Goal: Transaction & Acquisition: Obtain resource

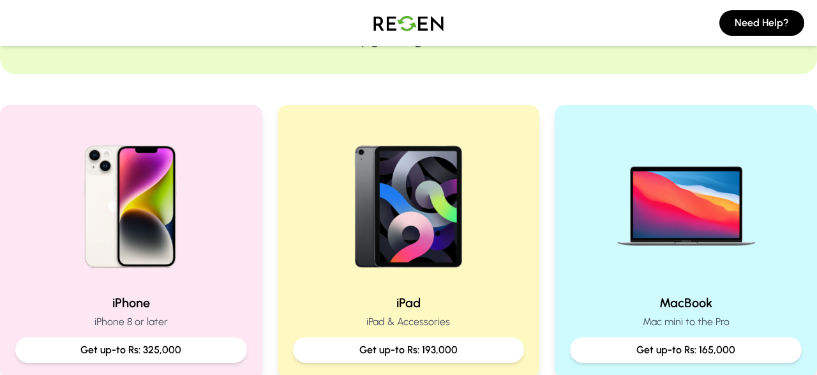
scroll to position [199, 0]
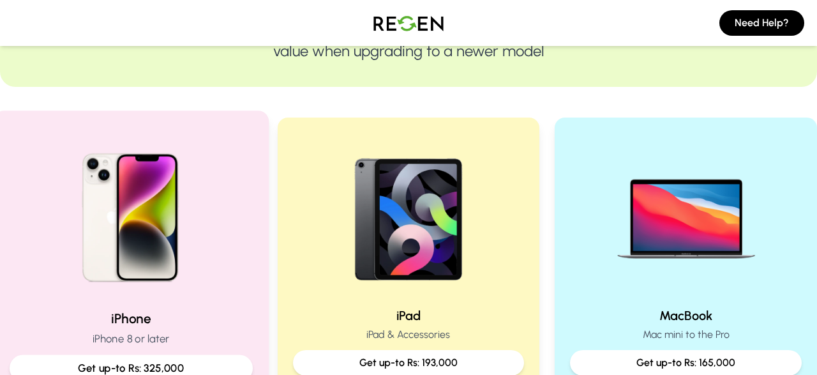
click at [160, 248] on img at bounding box center [131, 213] width 172 height 172
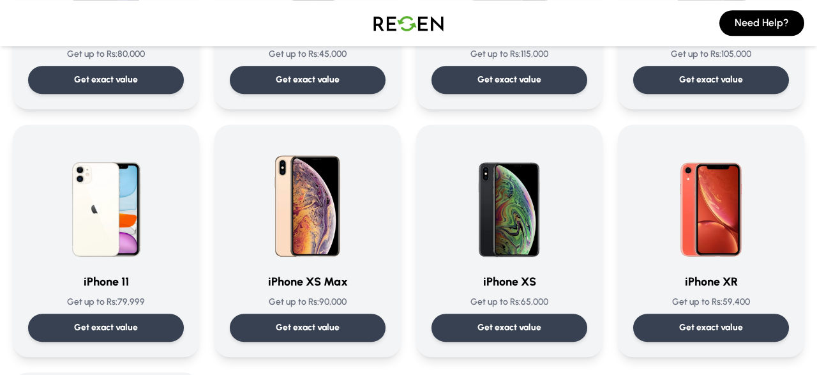
scroll to position [1261, 0]
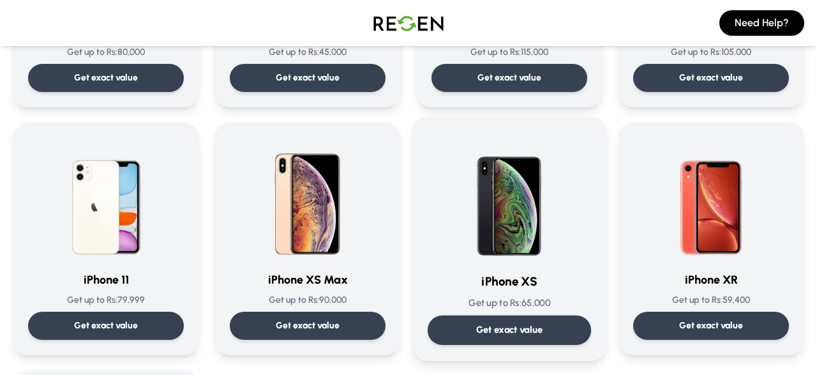
click at [539, 329] on p "Get exact value" at bounding box center [509, 329] width 67 height 13
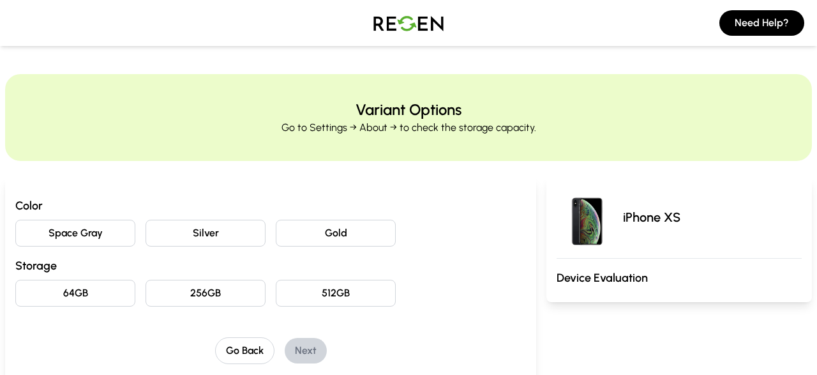
click at [344, 290] on button "512GB" at bounding box center [336, 293] width 120 height 27
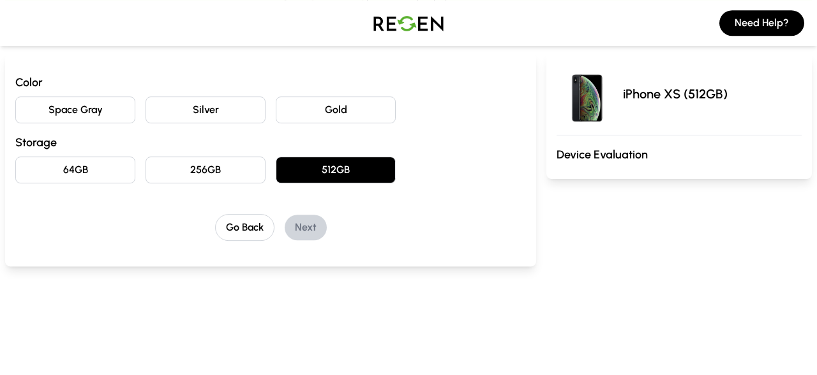
scroll to position [133, 0]
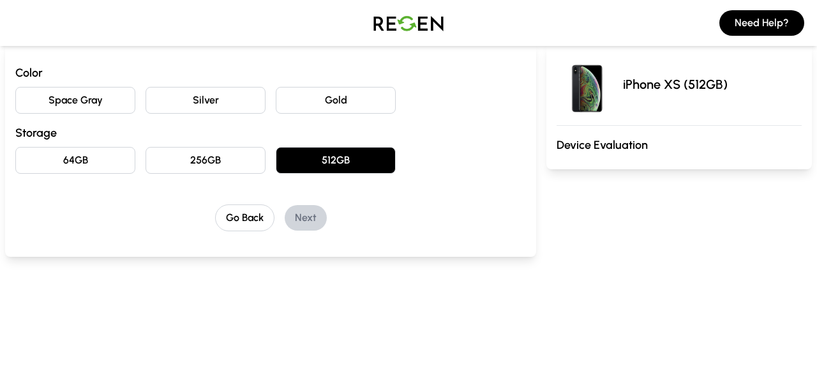
click at [111, 107] on button "Space Gray" at bounding box center [75, 100] width 120 height 27
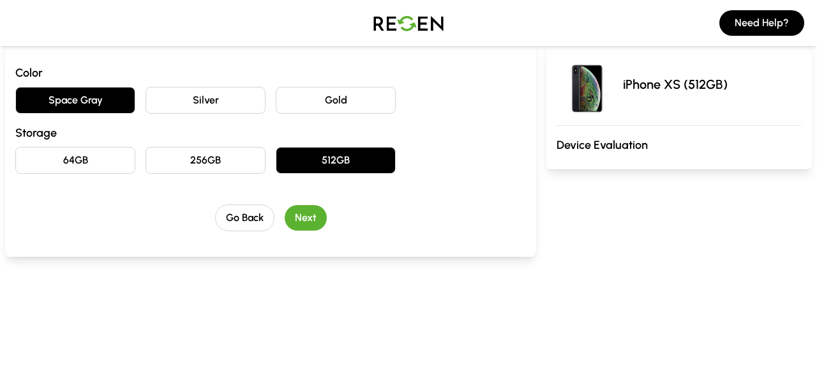
click at [297, 223] on button "Next" at bounding box center [306, 218] width 42 height 26
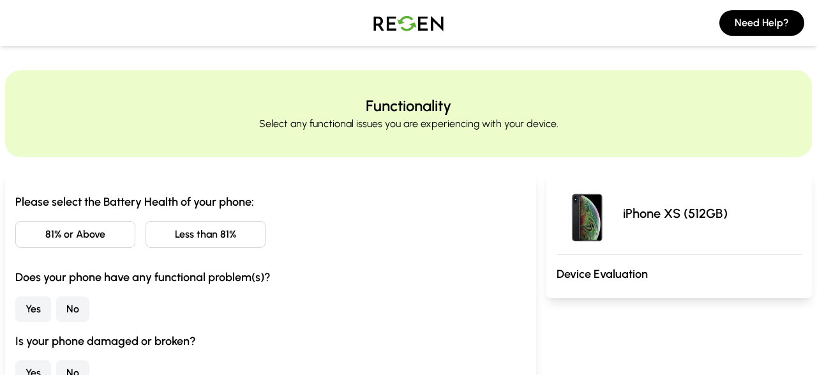
scroll to position [0, 0]
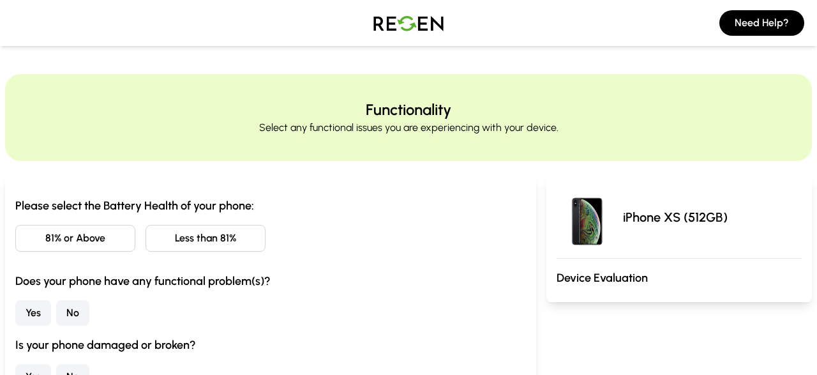
click at [84, 241] on button "81% or Above" at bounding box center [75, 238] width 120 height 27
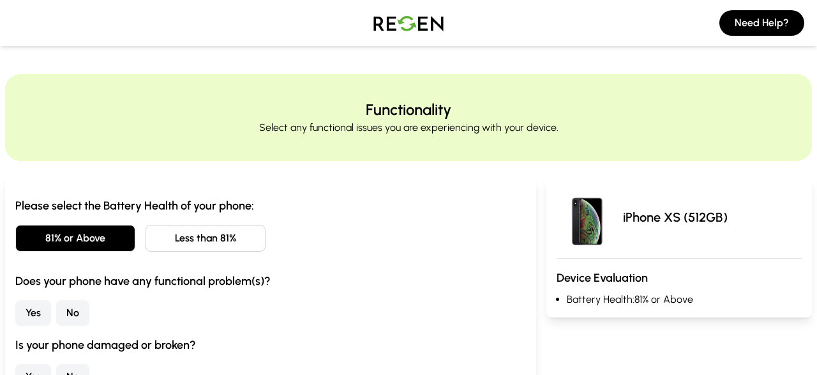
click at [67, 321] on button "No" at bounding box center [72, 313] width 33 height 26
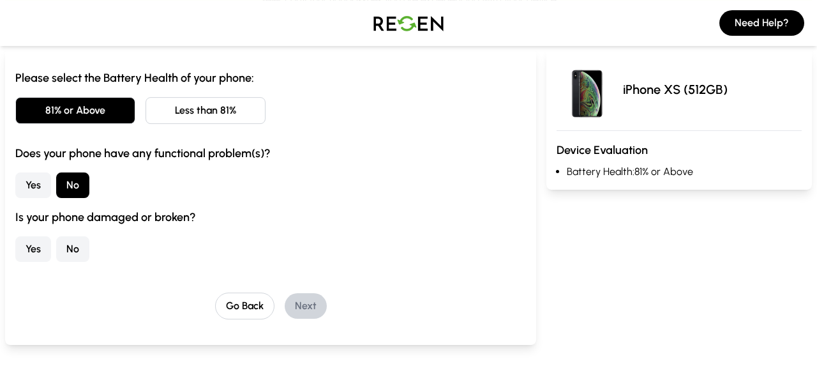
scroll to position [133, 0]
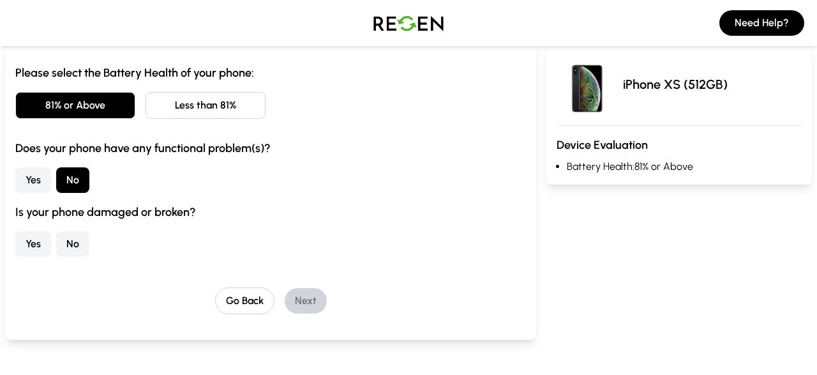
click at [75, 246] on button "No" at bounding box center [72, 244] width 33 height 26
click at [303, 302] on button "Next" at bounding box center [306, 301] width 42 height 26
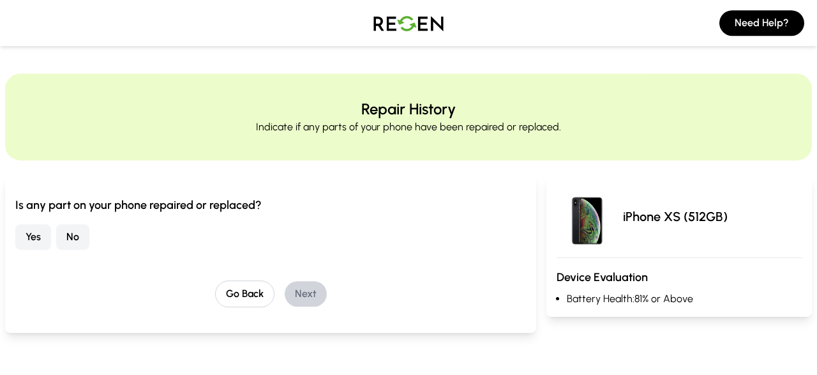
scroll to position [0, 0]
click at [75, 241] on button "No" at bounding box center [72, 238] width 33 height 26
click at [322, 290] on button "Next" at bounding box center [306, 294] width 42 height 26
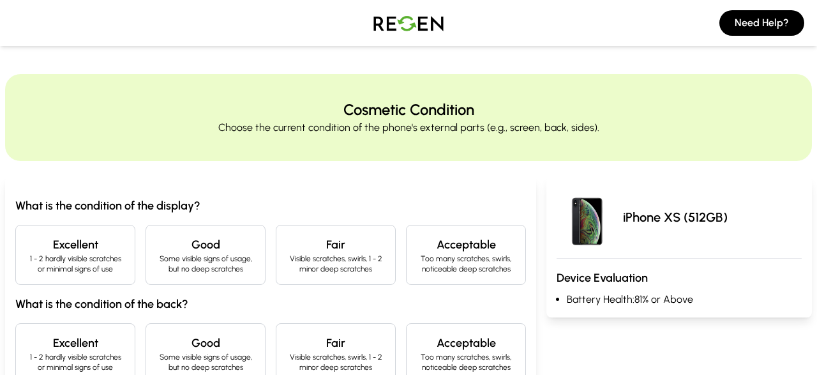
click at [80, 274] on div "Excellent 1 - 2 hardly visible scratches or minimal signs of use" at bounding box center [75, 255] width 120 height 60
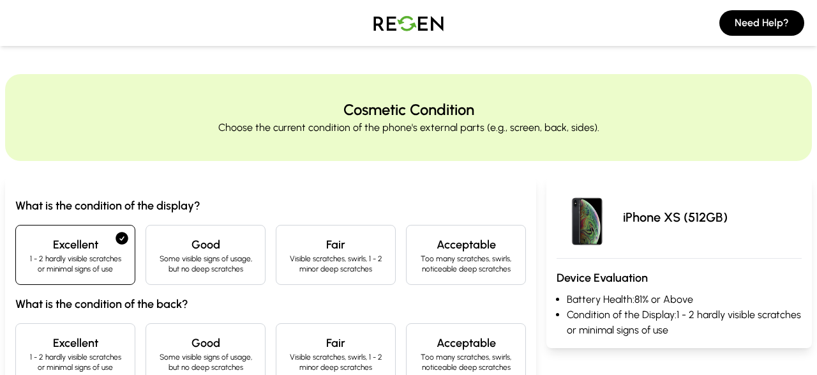
click at [112, 255] on p "1 - 2 hardly visible scratches or minimal signs of use" at bounding box center [75, 263] width 98 height 20
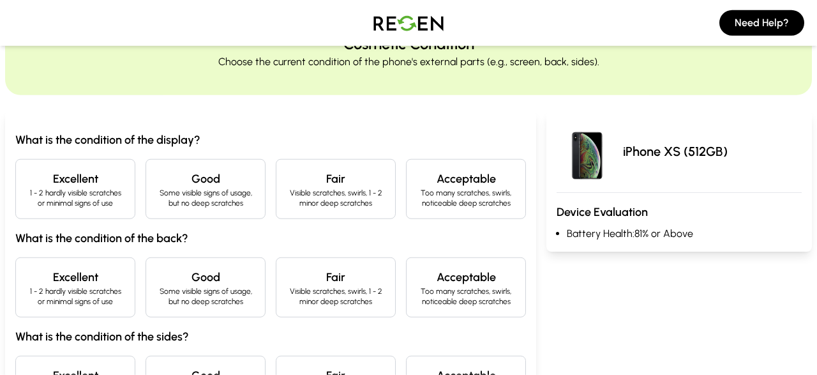
scroll to position [66, 0]
click at [91, 268] on h4 "Excellent" at bounding box center [75, 276] width 98 height 18
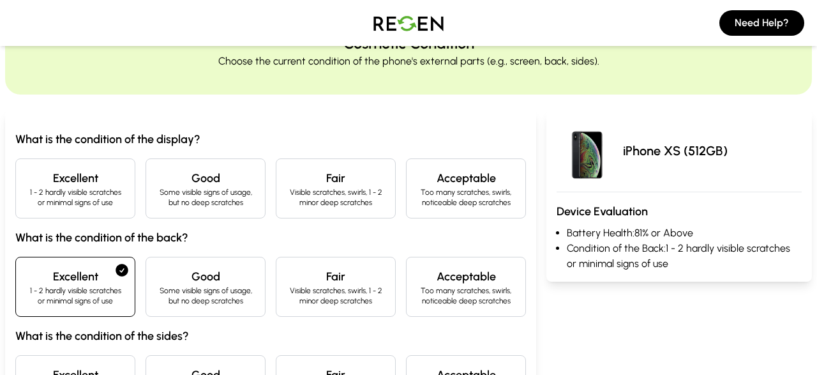
click at [114, 200] on p "1 - 2 hardly visible scratches or minimal signs of use" at bounding box center [75, 197] width 98 height 20
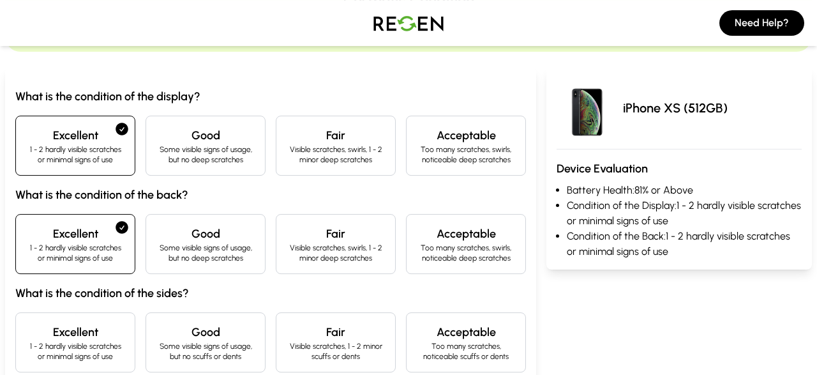
scroll to position [133, 0]
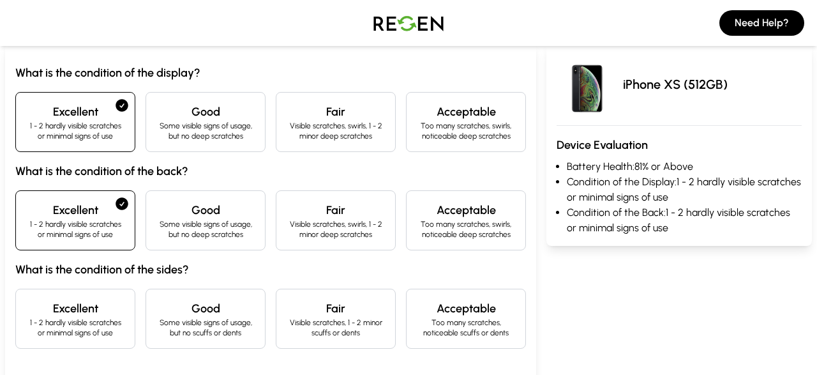
click at [76, 329] on p "1 - 2 hardly visible scratches or minimal signs of use" at bounding box center [75, 327] width 98 height 20
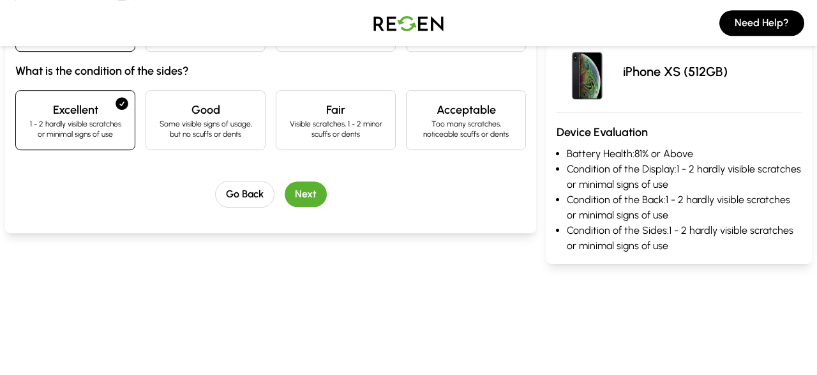
scroll to position [332, 0]
click at [320, 192] on button "Next" at bounding box center [306, 194] width 42 height 26
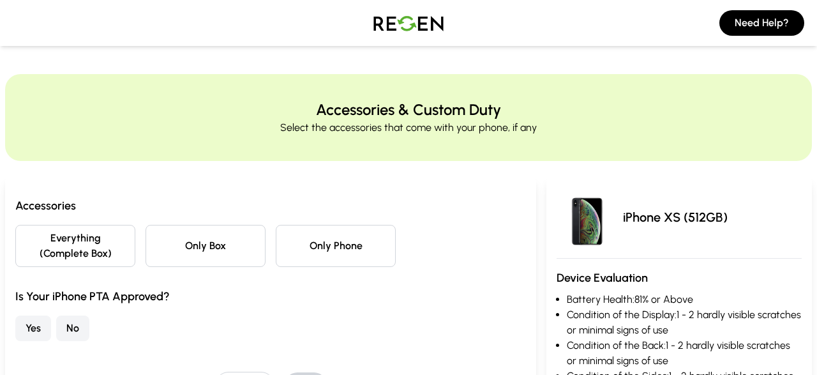
scroll to position [0, 0]
click at [347, 261] on button "Only Phone" at bounding box center [336, 246] width 120 height 42
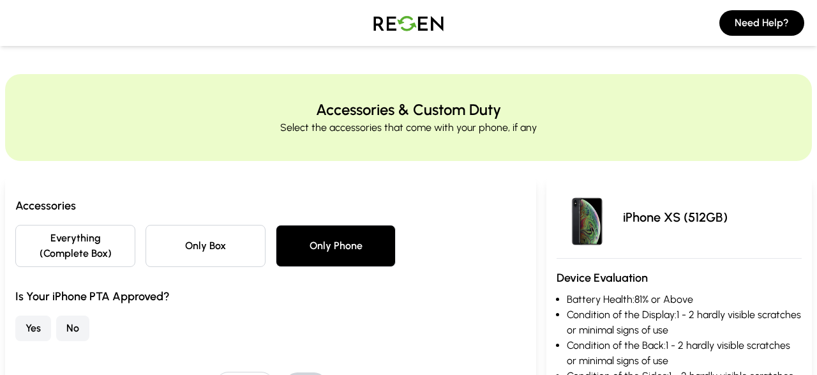
click at [34, 333] on button "Yes" at bounding box center [33, 328] width 36 height 26
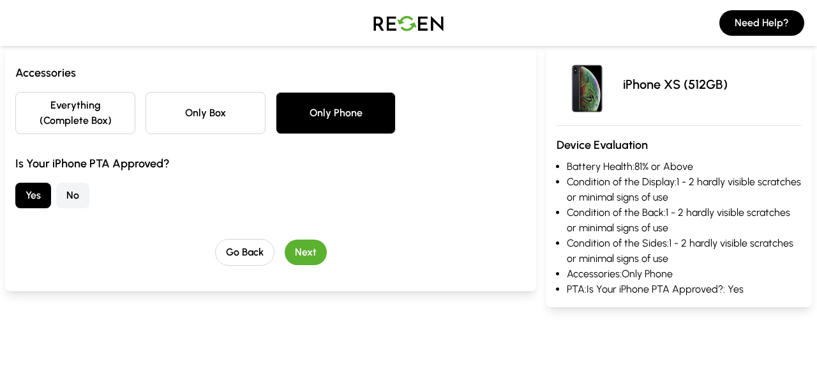
click at [294, 261] on button "Next" at bounding box center [306, 252] width 42 height 26
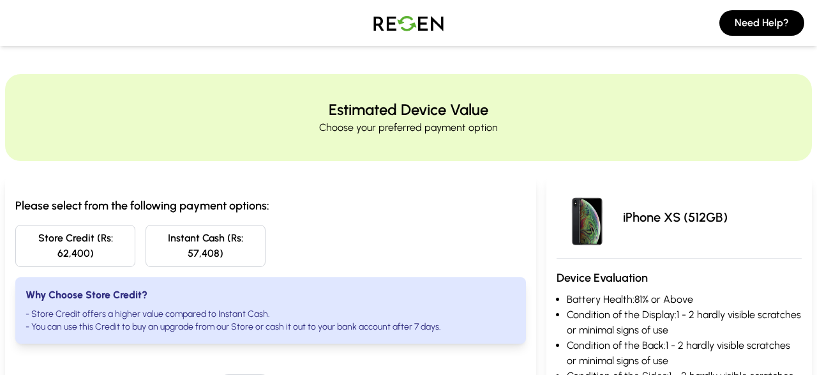
click at [203, 234] on button "Instant Cash (Rs: 57,408)" at bounding box center [206, 246] width 120 height 42
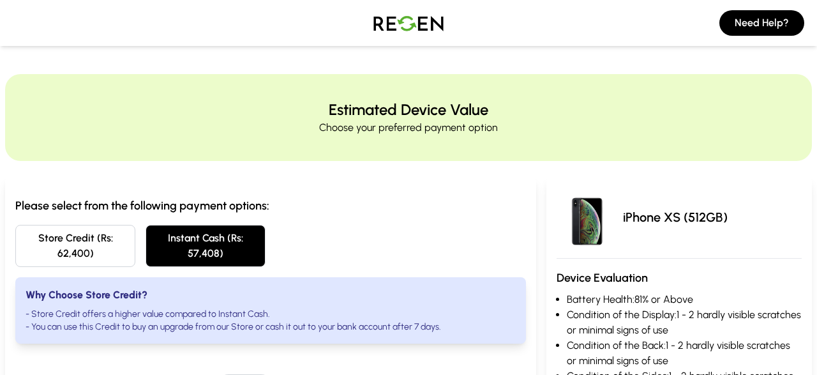
click at [89, 243] on button "Store Credit (Rs: 62,400)" at bounding box center [75, 246] width 120 height 42
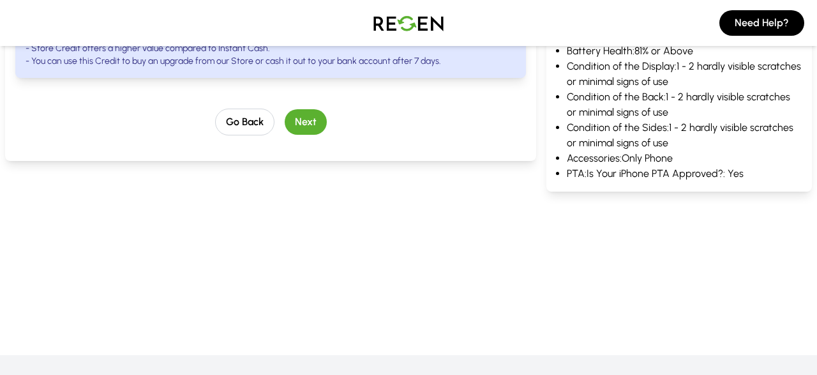
click at [308, 125] on button "Next" at bounding box center [306, 122] width 42 height 26
